Goal: Task Accomplishment & Management: Complete application form

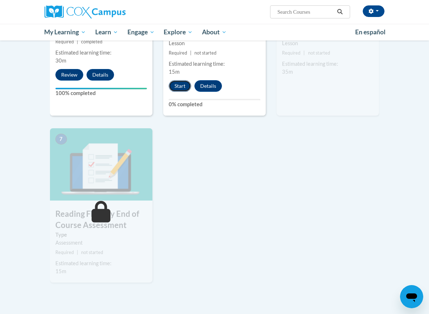
click at [182, 86] on button "Start" at bounding box center [180, 86] width 22 height 12
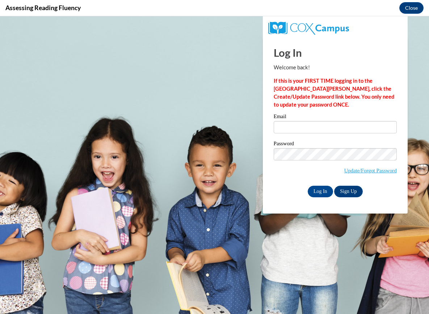
click at [320, 134] on div "Email" at bounding box center [334, 126] width 123 height 25
type input "[EMAIL_ADDRESS][DOMAIN_NAME]"
click at [319, 191] on input "Log In" at bounding box center [319, 192] width 25 height 12
